Goal: Use online tool/utility: Use online tool/utility

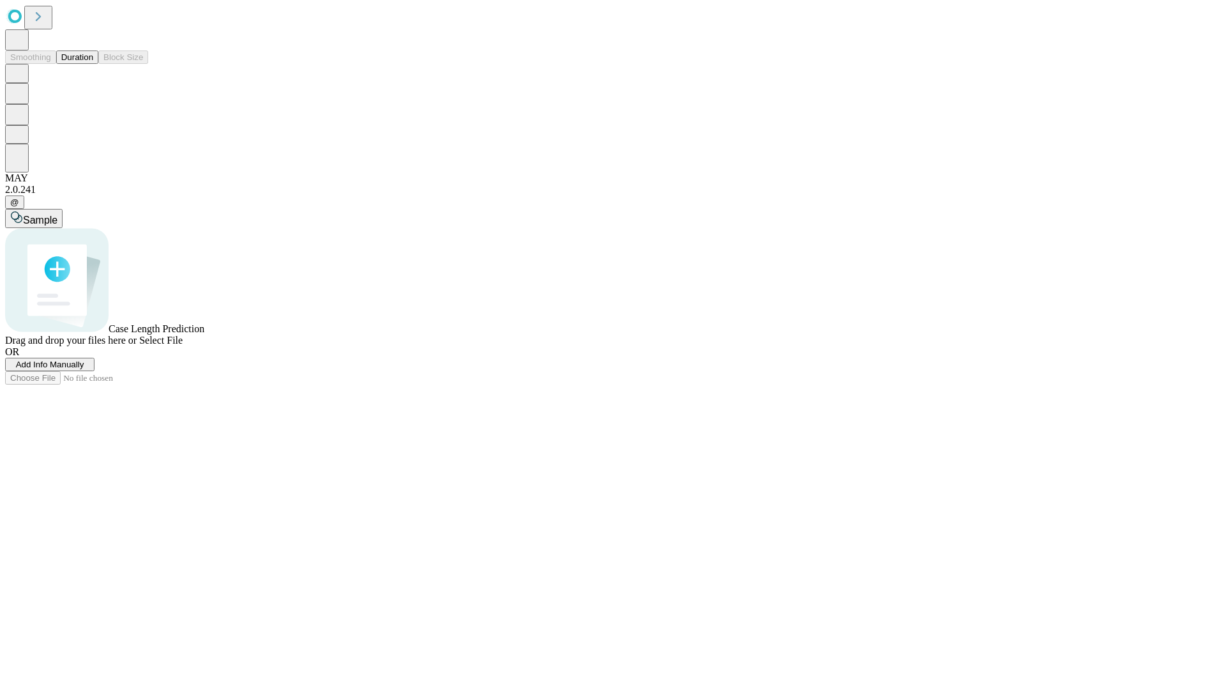
click at [93, 64] on button "Duration" at bounding box center [77, 56] width 42 height 13
click at [183, 345] on span "Select File" at bounding box center [160, 340] width 43 height 11
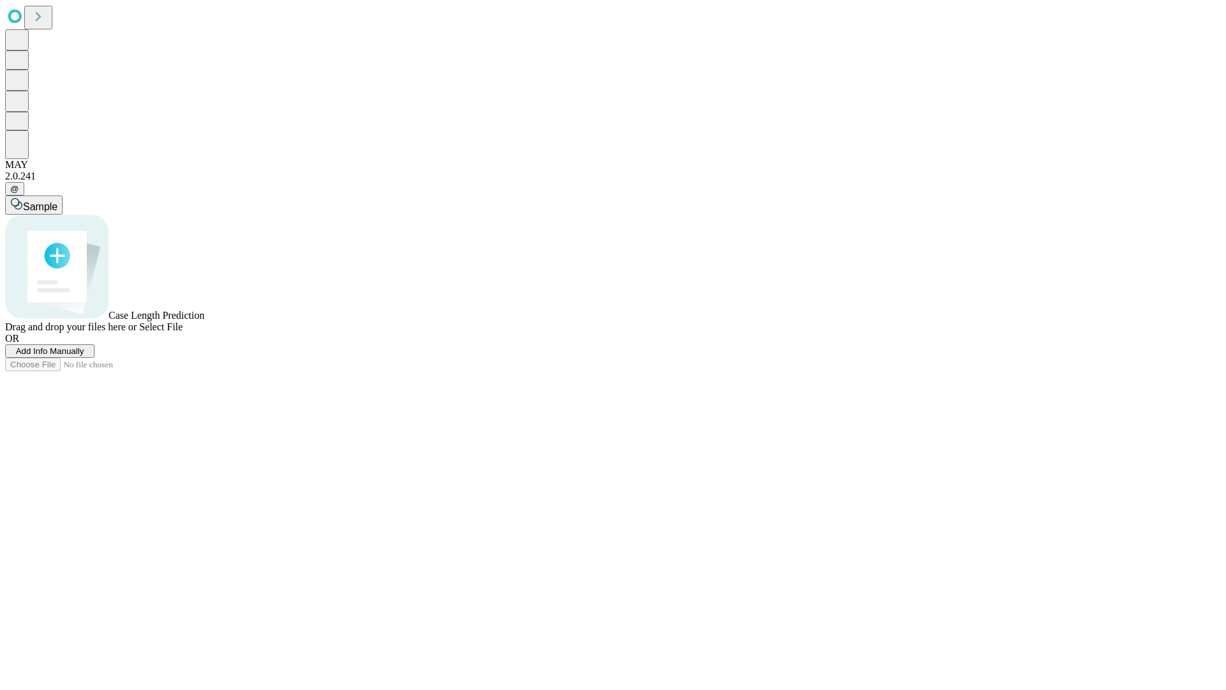
click at [183, 332] on span "Select File" at bounding box center [160, 326] width 43 height 11
